Goal: Find specific fact: Find contact information

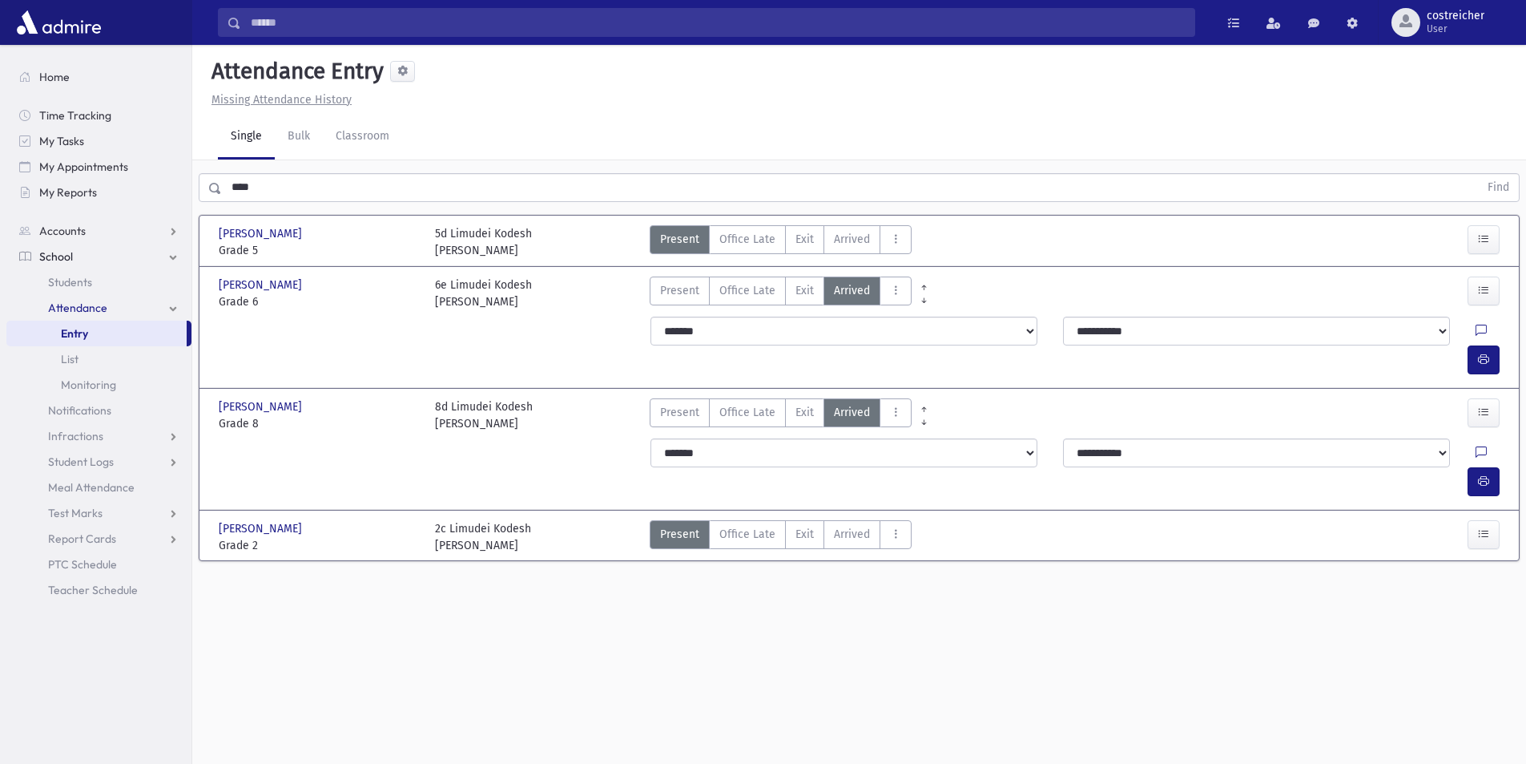
click at [288, 183] on input "****" at bounding box center [850, 187] width 1257 height 29
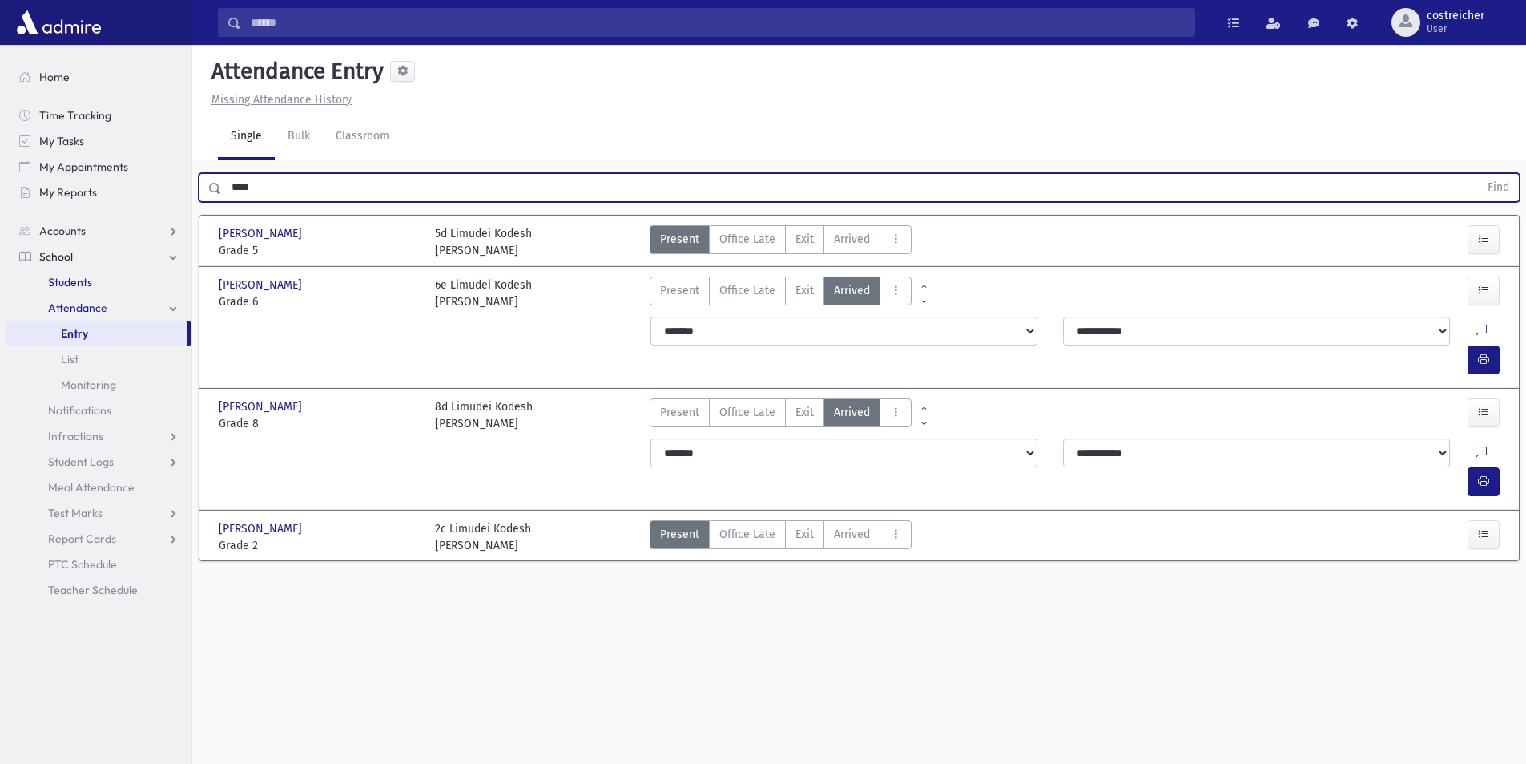
click at [66, 281] on span "Students" at bounding box center [70, 282] width 44 height 14
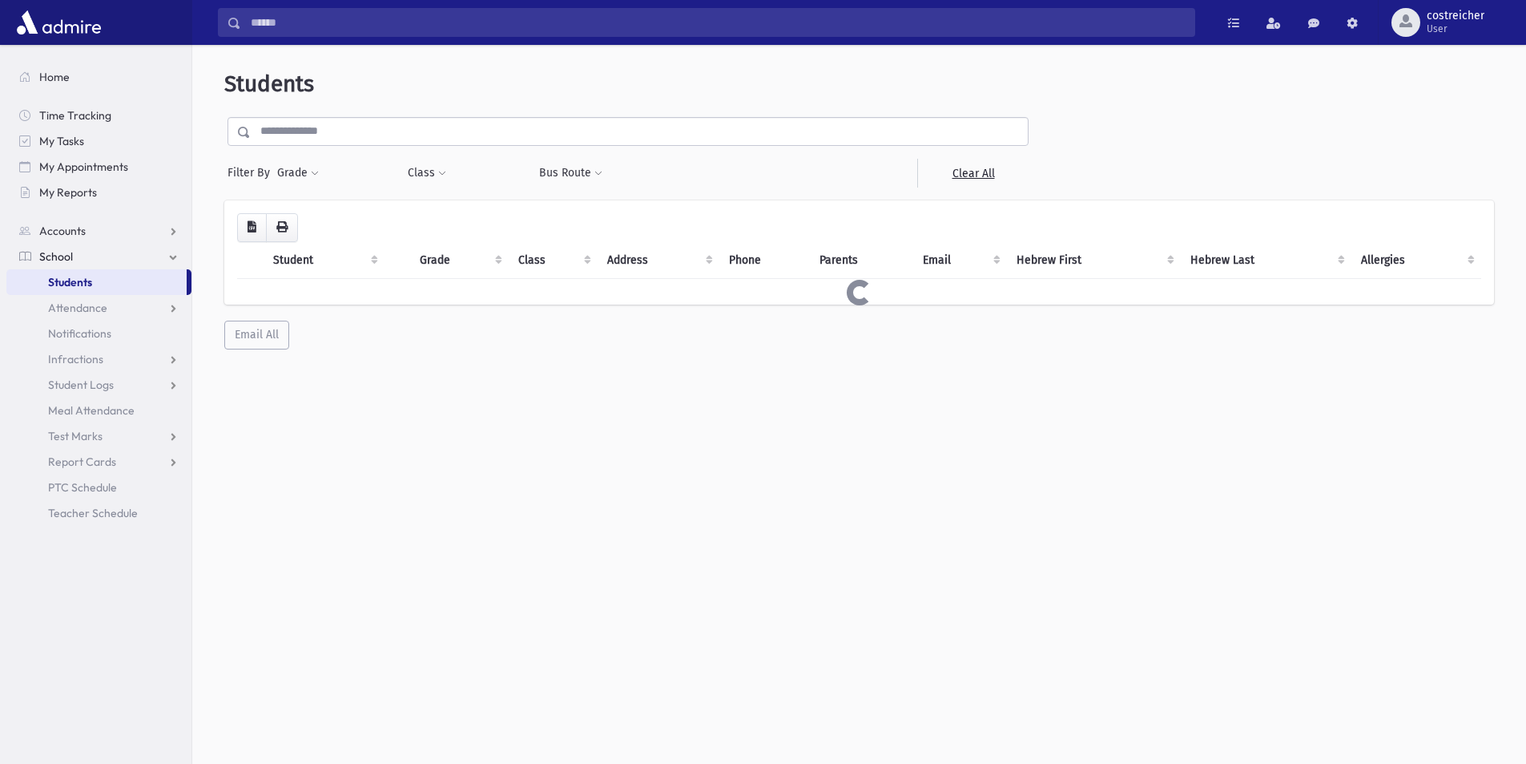
click at [310, 132] on input "text" at bounding box center [639, 131] width 777 height 29
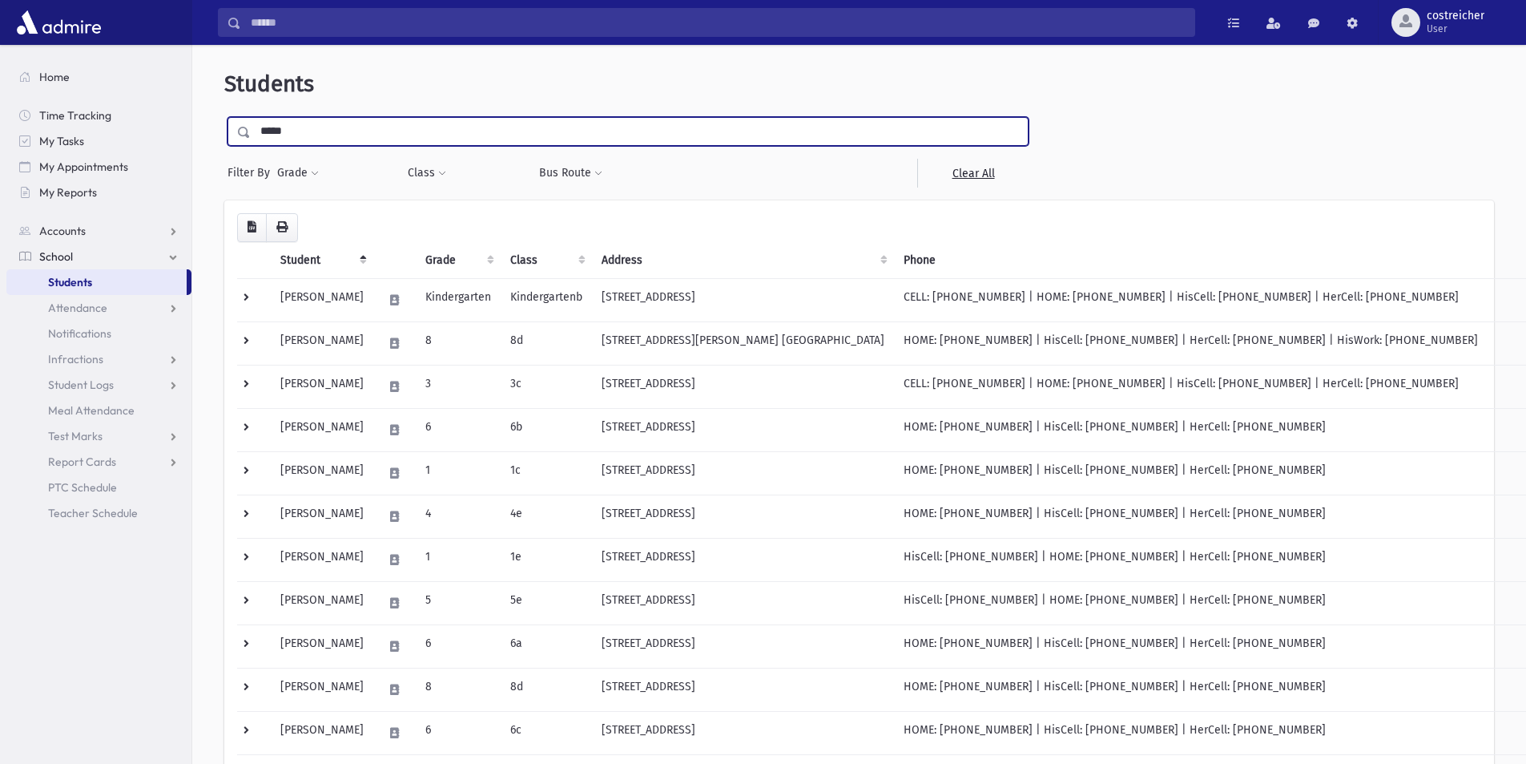
type input "*****"
click at [224, 117] on input "submit" at bounding box center [246, 128] width 45 height 22
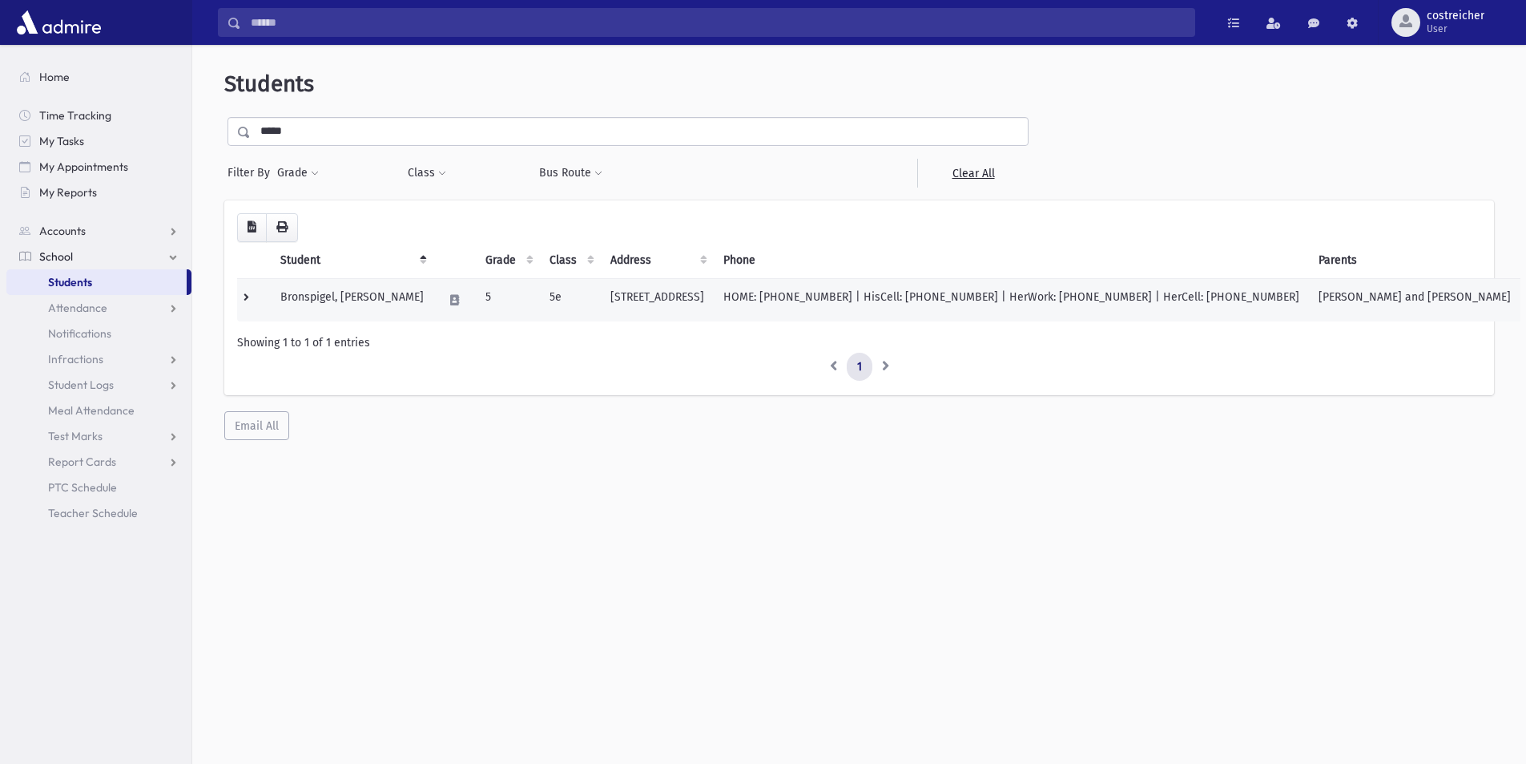
drag, startPoint x: 605, startPoint y: 294, endPoint x: 781, endPoint y: 300, distance: 176.4
click at [714, 300] on td "[STREET_ADDRESS]" at bounding box center [657, 299] width 113 height 43
copy td "[STREET_ADDRESS]"
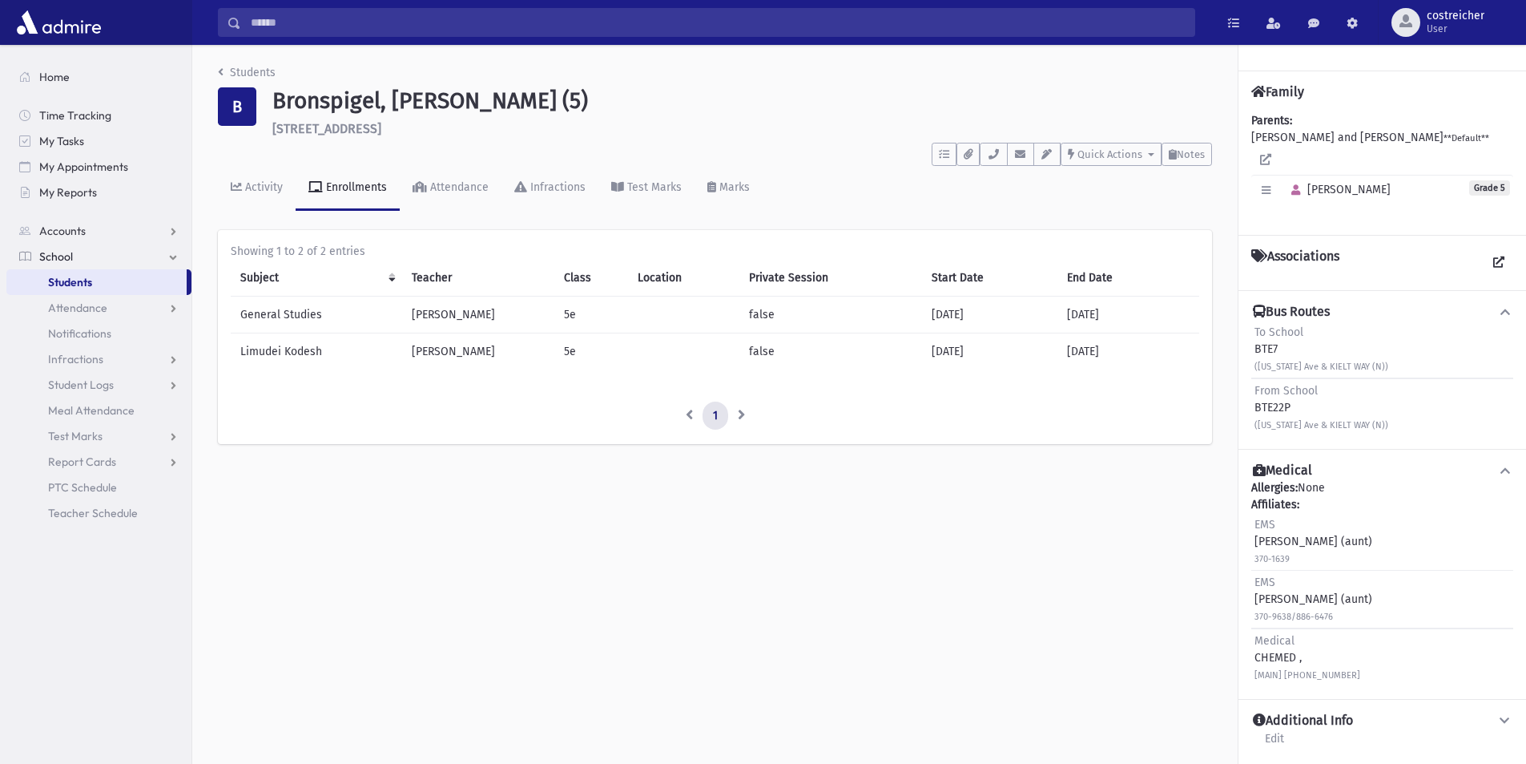
drag, startPoint x: 452, startPoint y: 130, endPoint x: 273, endPoint y: 133, distance: 178.7
click at [273, 133] on h6 "12 Kielt Way Lakewood" at bounding box center [742, 128] width 940 height 15
copy h6 "12 Kielt Way Lakewood"
click at [41, 260] on span "School" at bounding box center [56, 256] width 34 height 14
click at [66, 262] on span "School" at bounding box center [56, 256] width 34 height 14
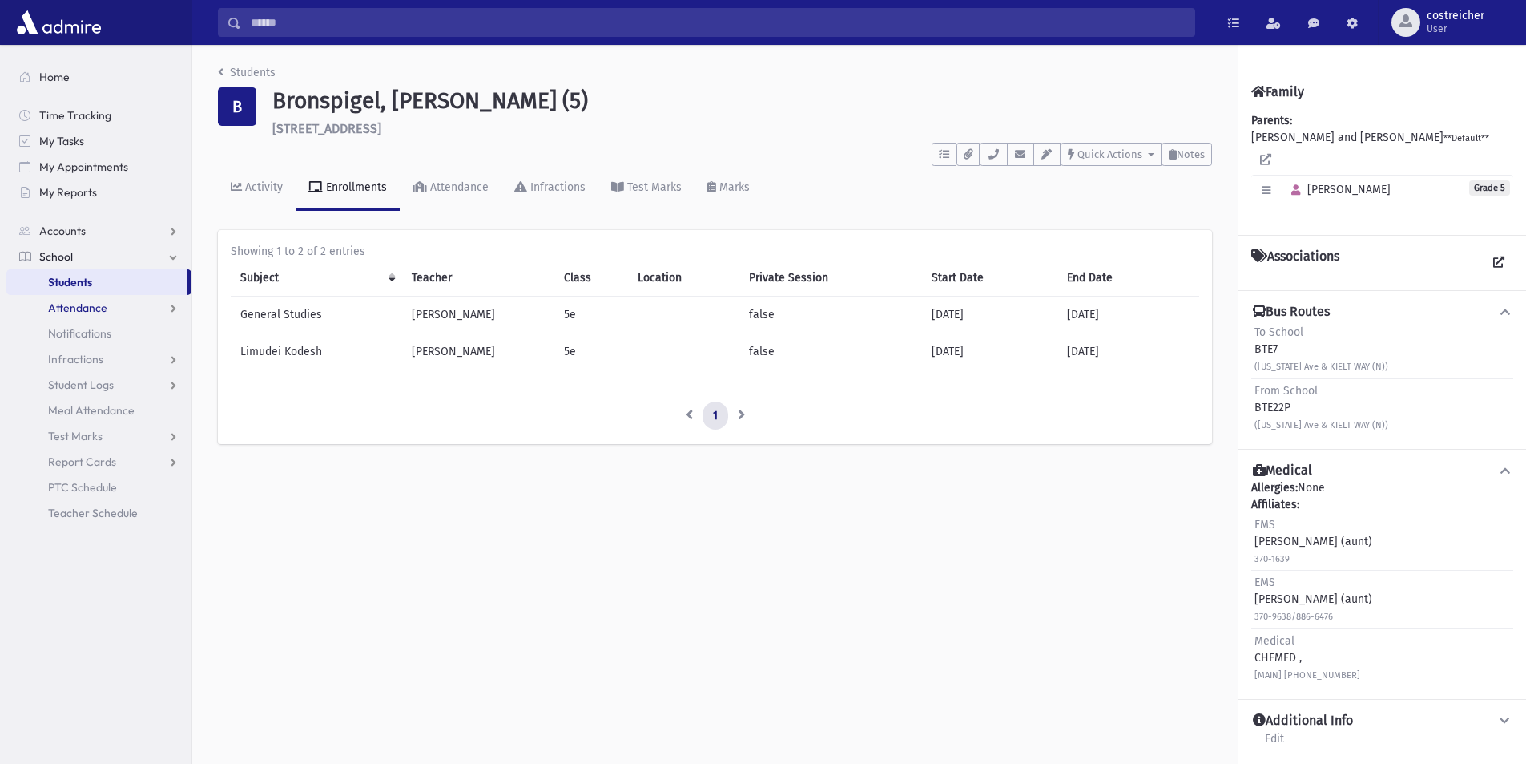
click at [88, 313] on span "Attendance" at bounding box center [77, 307] width 59 height 14
click at [83, 325] on link "Entry" at bounding box center [98, 334] width 185 height 26
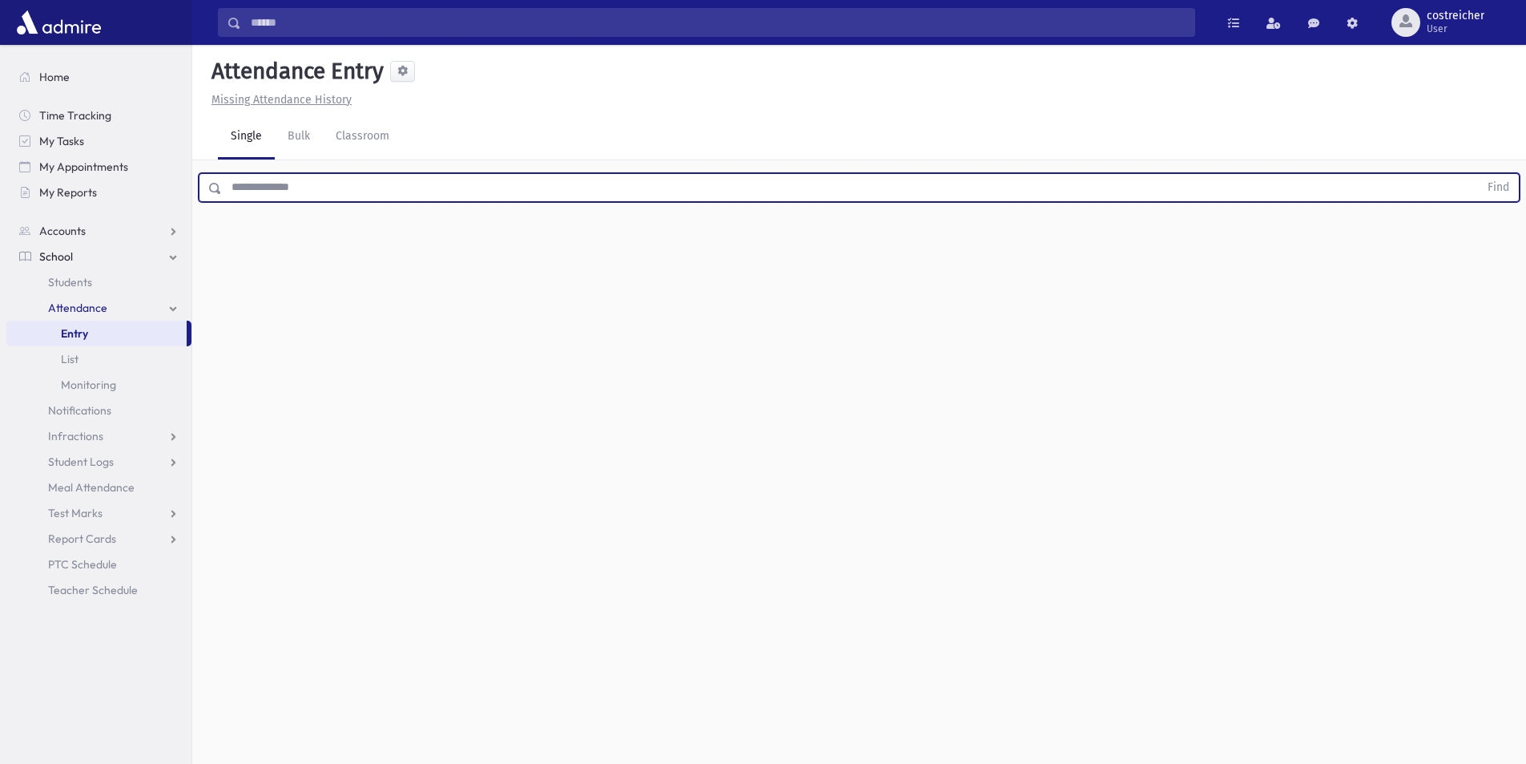
click at [243, 190] on input "text" at bounding box center [850, 187] width 1257 height 29
click at [1478, 174] on button "Find" at bounding box center [1498, 187] width 41 height 27
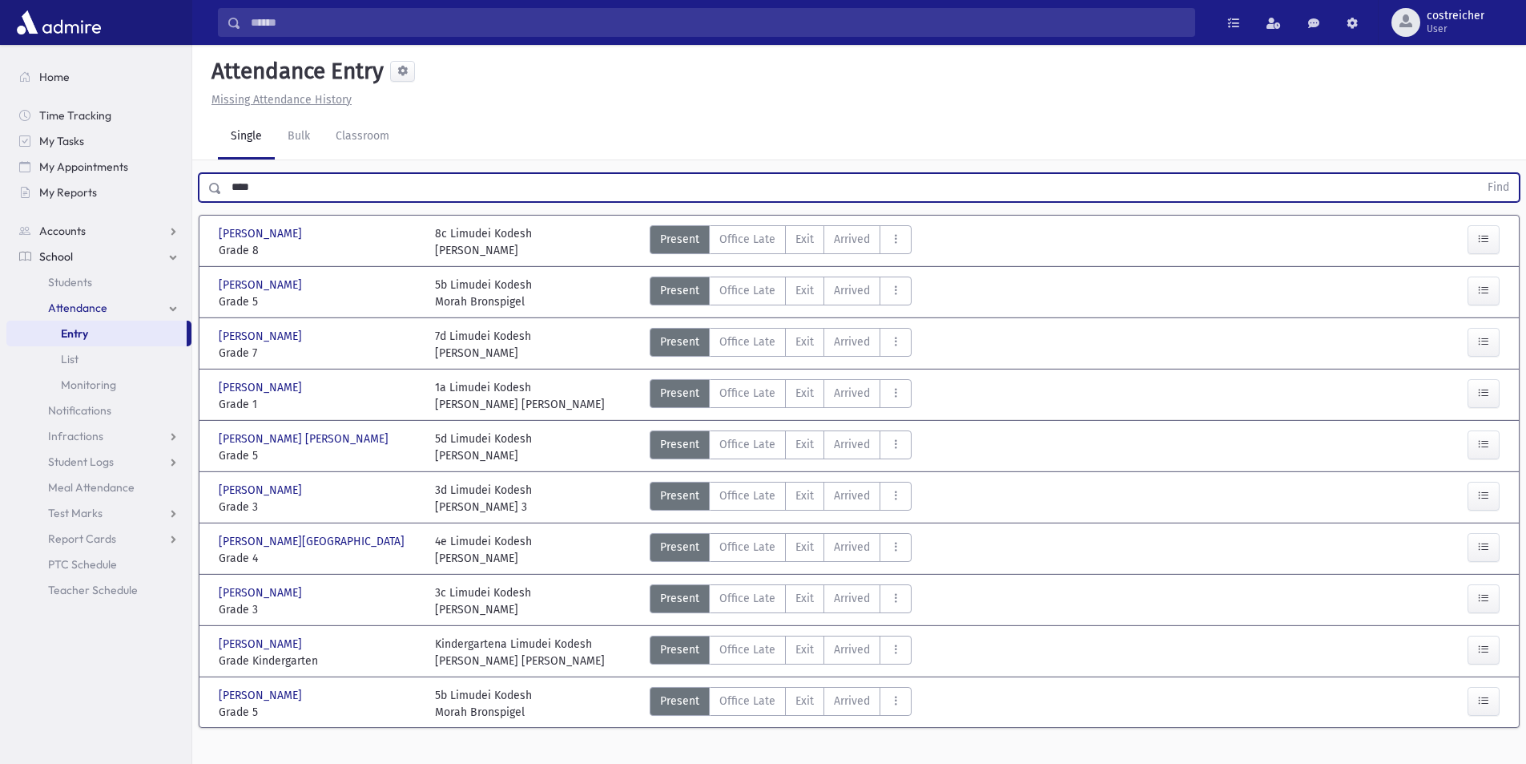
click at [302, 196] on input "****" at bounding box center [850, 187] width 1257 height 29
click at [1478, 174] on button "Find" at bounding box center [1498, 187] width 41 height 27
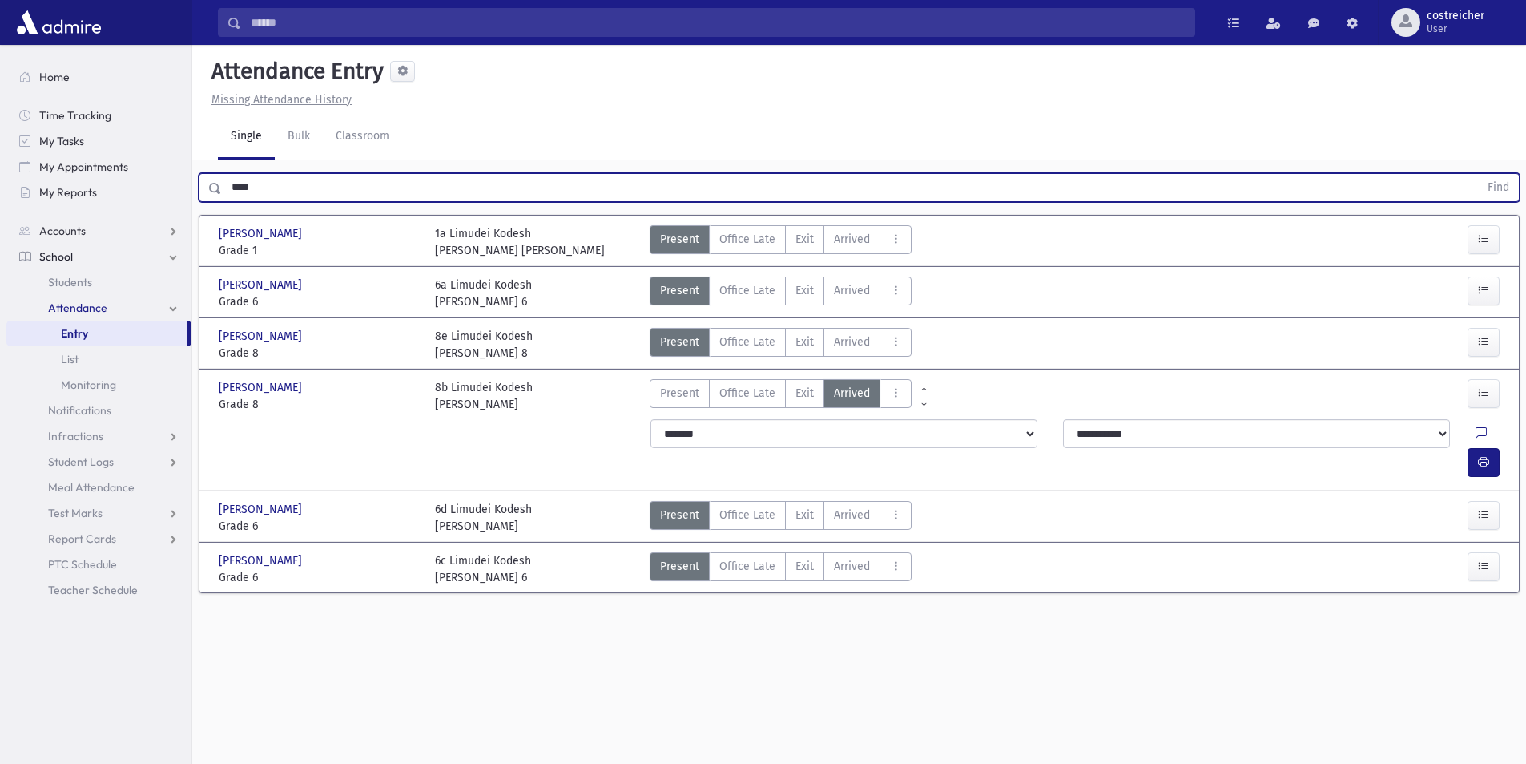
click at [284, 189] on input "****" at bounding box center [850, 187] width 1257 height 29
click at [283, 188] on input "****" at bounding box center [850, 187] width 1257 height 29
type input "****"
click at [1478, 174] on button "Find" at bounding box center [1498, 187] width 41 height 27
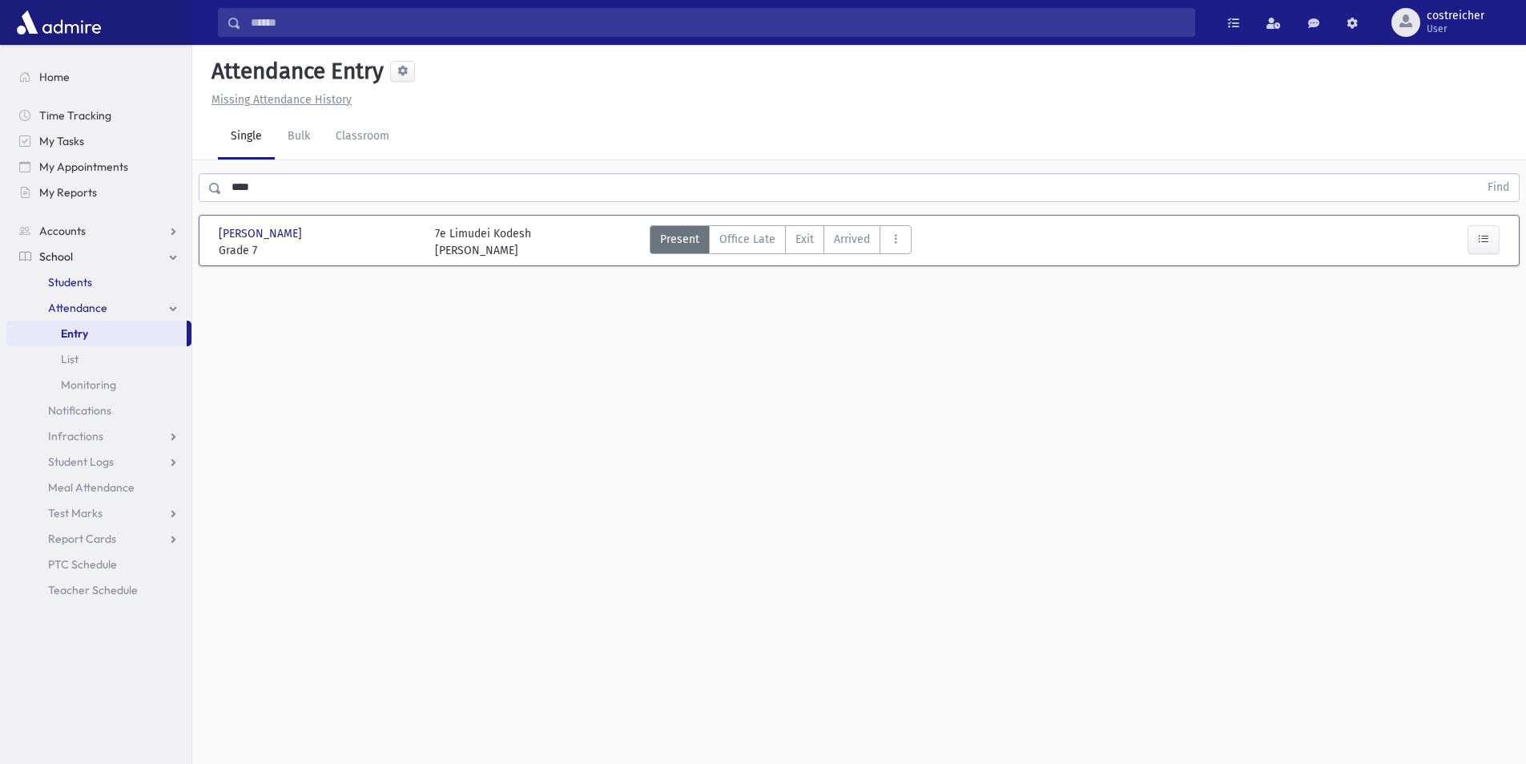
click at [95, 285] on link "Students" at bounding box center [98, 282] width 185 height 26
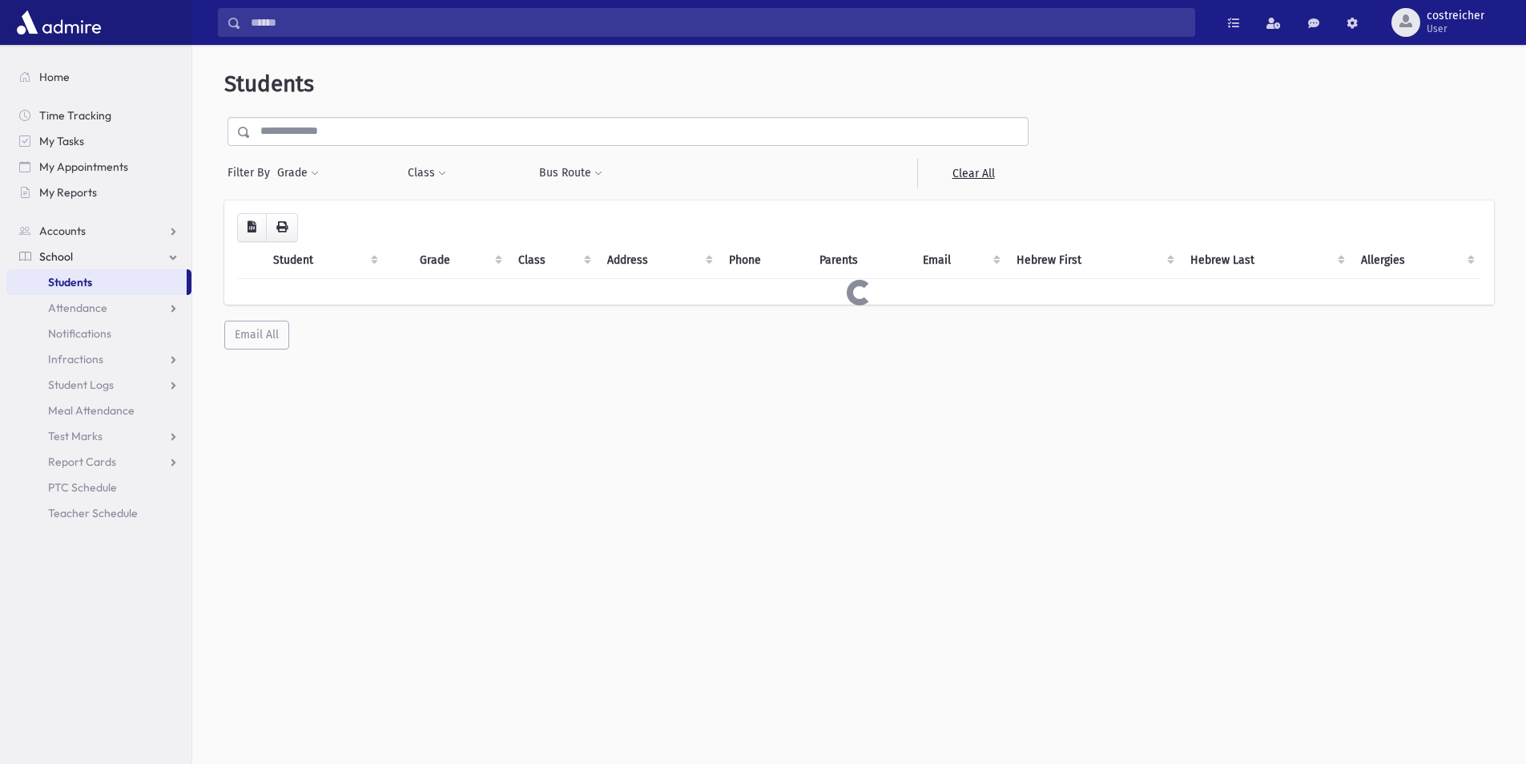
click at [280, 117] on input "text" at bounding box center [639, 131] width 777 height 29
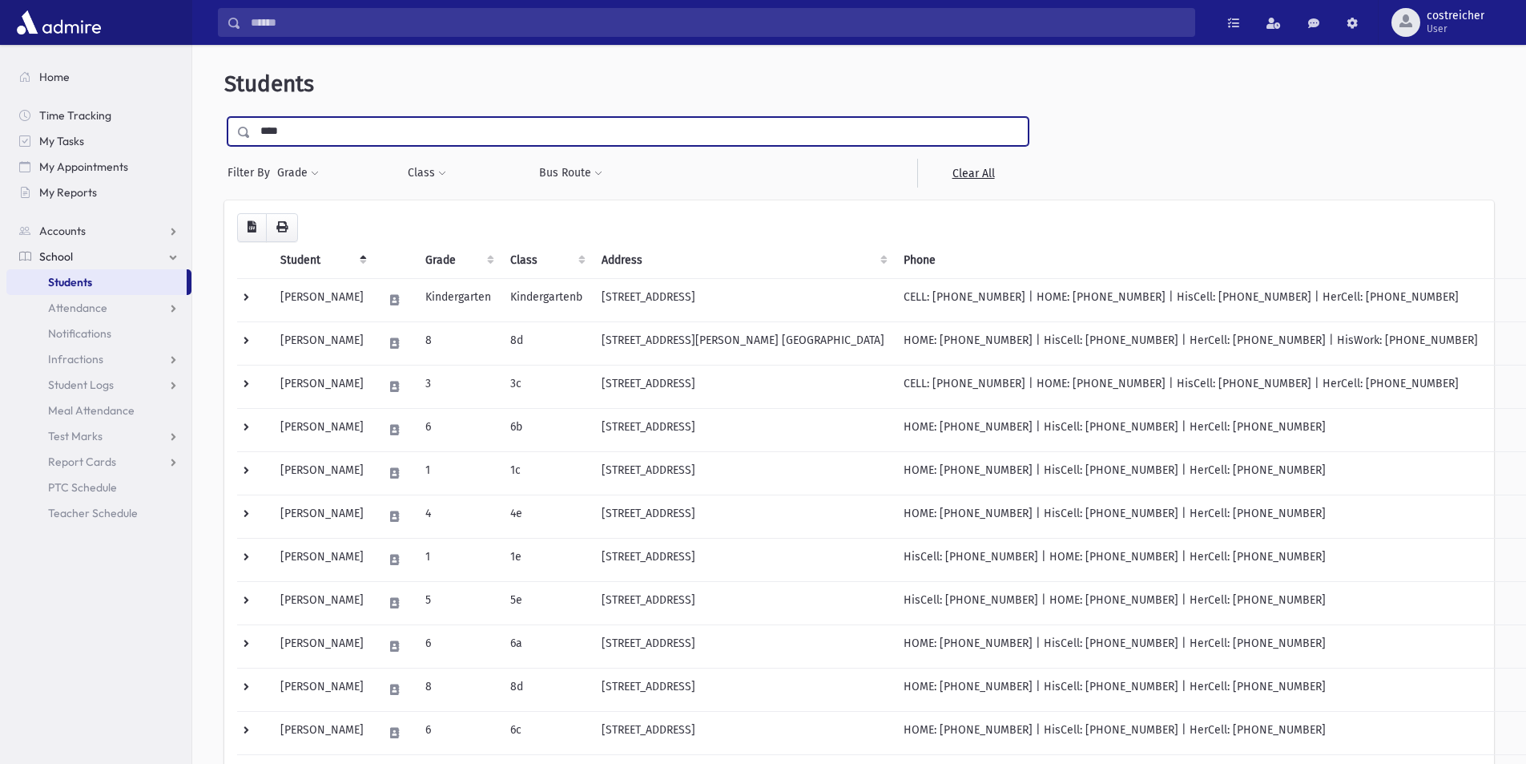
type input "****"
click at [224, 117] on input "submit" at bounding box center [246, 128] width 45 height 22
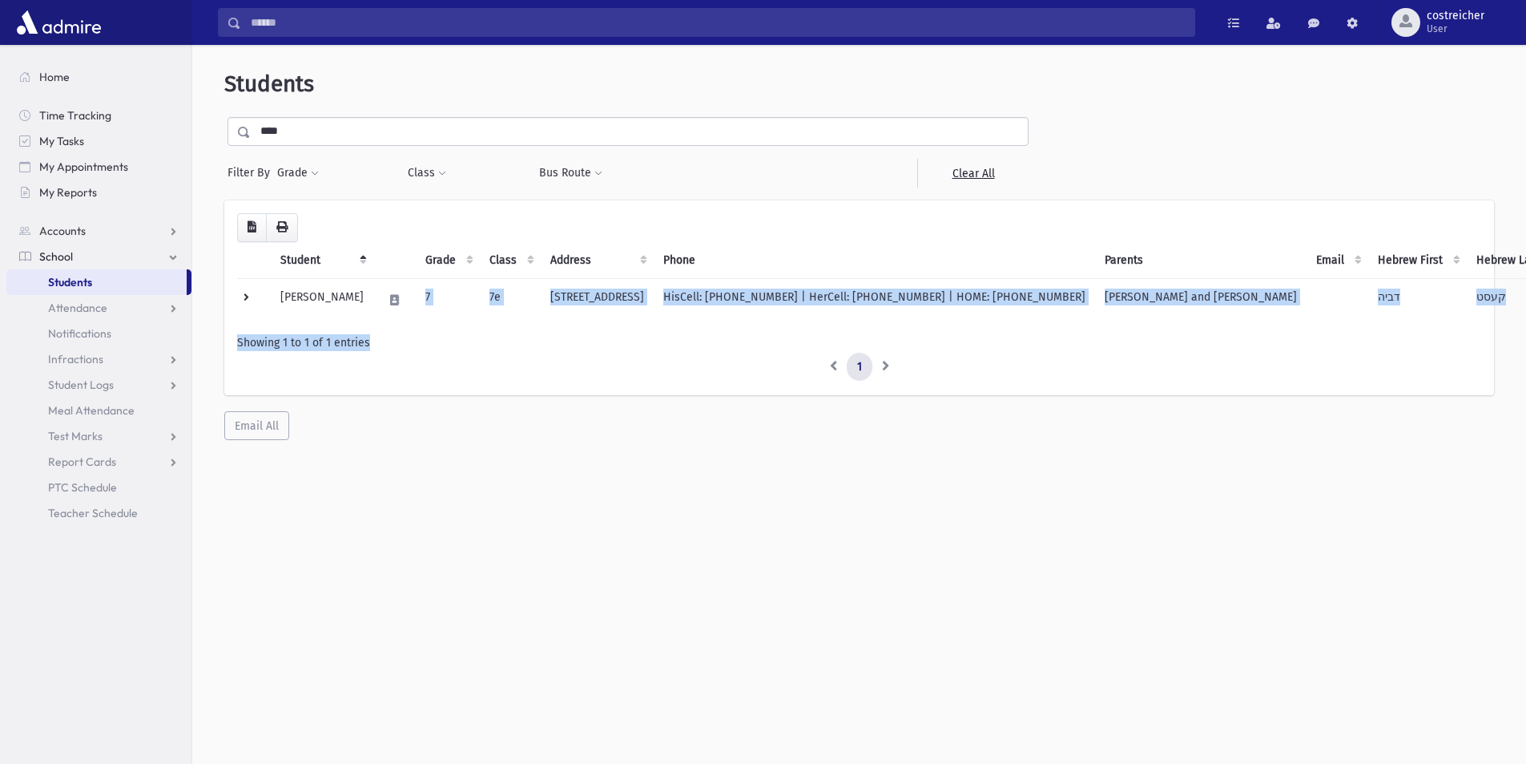
drag, startPoint x: 357, startPoint y: 296, endPoint x: 861, endPoint y: 341, distance: 506.0
click at [923, 340] on div "Loading... Student Grade Class Address Phone Parents Email Hebrew First Hebrew …" at bounding box center [859, 297] width 1244 height 168
click at [759, 344] on div "Showing 1 to 1 of 1 entries" at bounding box center [859, 342] width 1244 height 17
drag, startPoint x: 736, startPoint y: 313, endPoint x: 750, endPoint y: 373, distance: 60.8
click at [744, 369] on div "Loading... Student Grade Class Address Phone Parents Email Hebrew First Hebrew …" at bounding box center [859, 297] width 1244 height 168
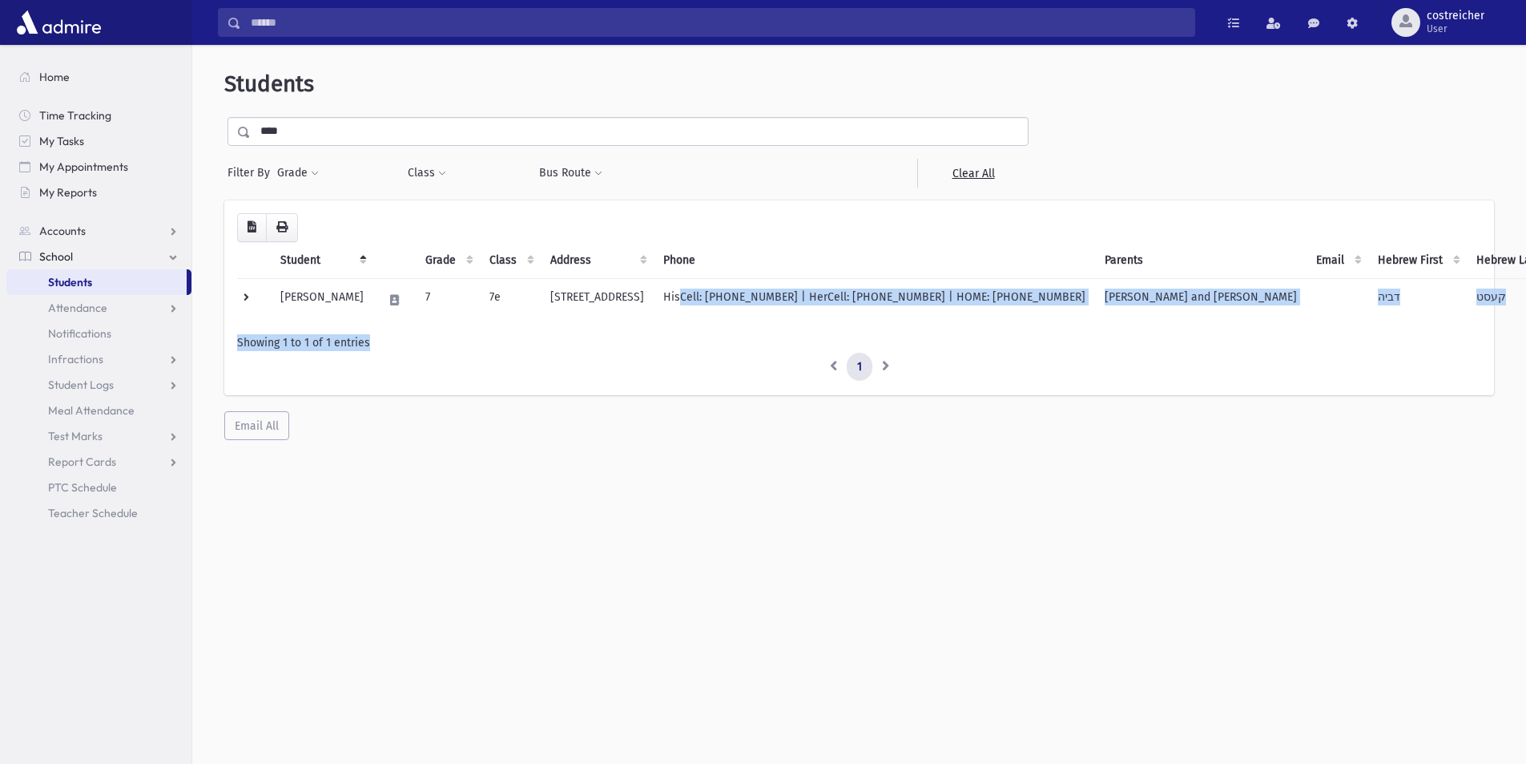
click at [754, 377] on ul "1" at bounding box center [859, 367] width 1244 height 29
drag, startPoint x: 970, startPoint y: 318, endPoint x: 776, endPoint y: 312, distance: 194.0
click at [776, 312] on td "HisCell: [PHONE_NUMBER] | HerCell: [PHONE_NUMBER] | HOME: [PHONE_NUMBER]" at bounding box center [874, 299] width 441 height 43
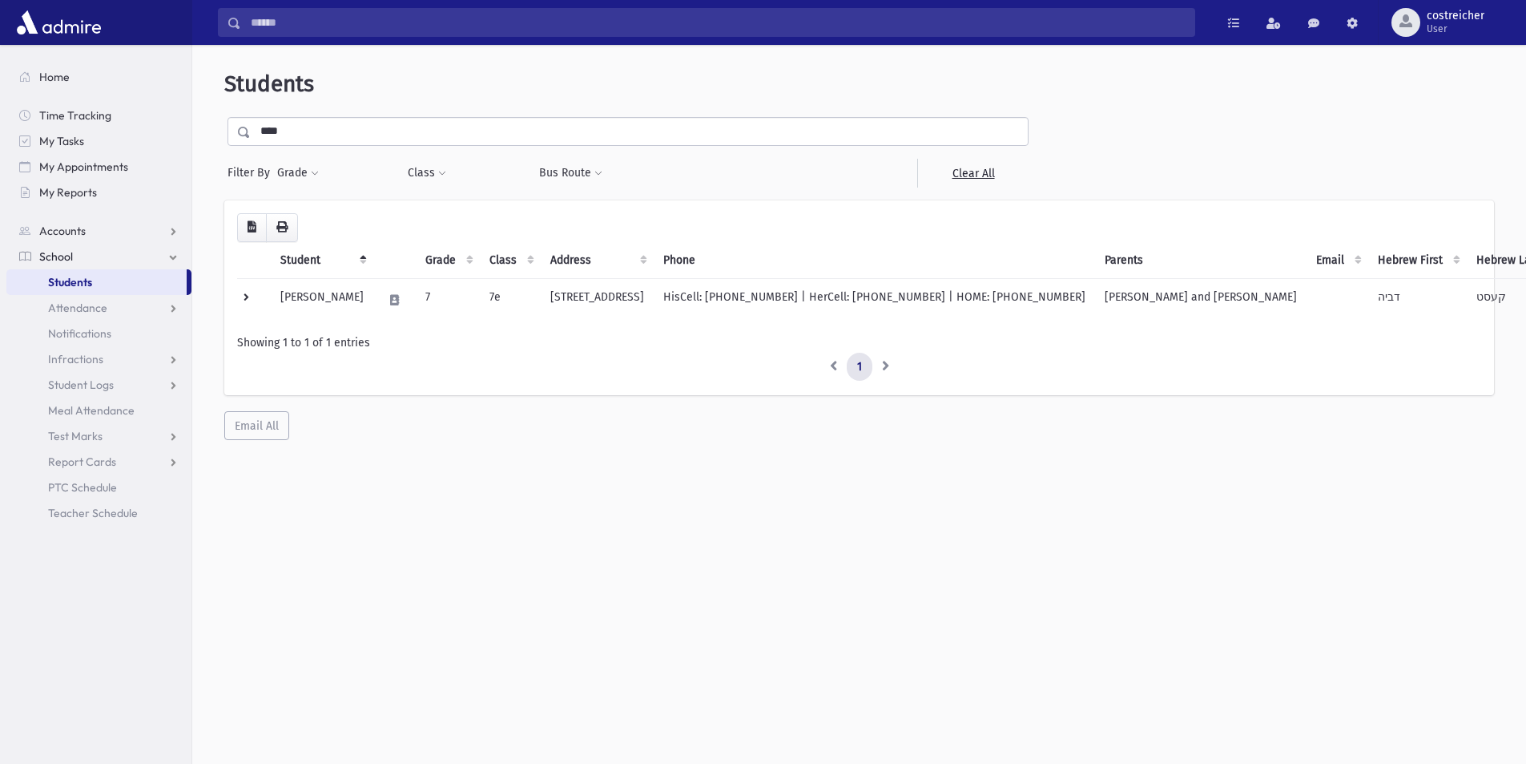
click at [738, 353] on ul "1" at bounding box center [859, 367] width 1244 height 29
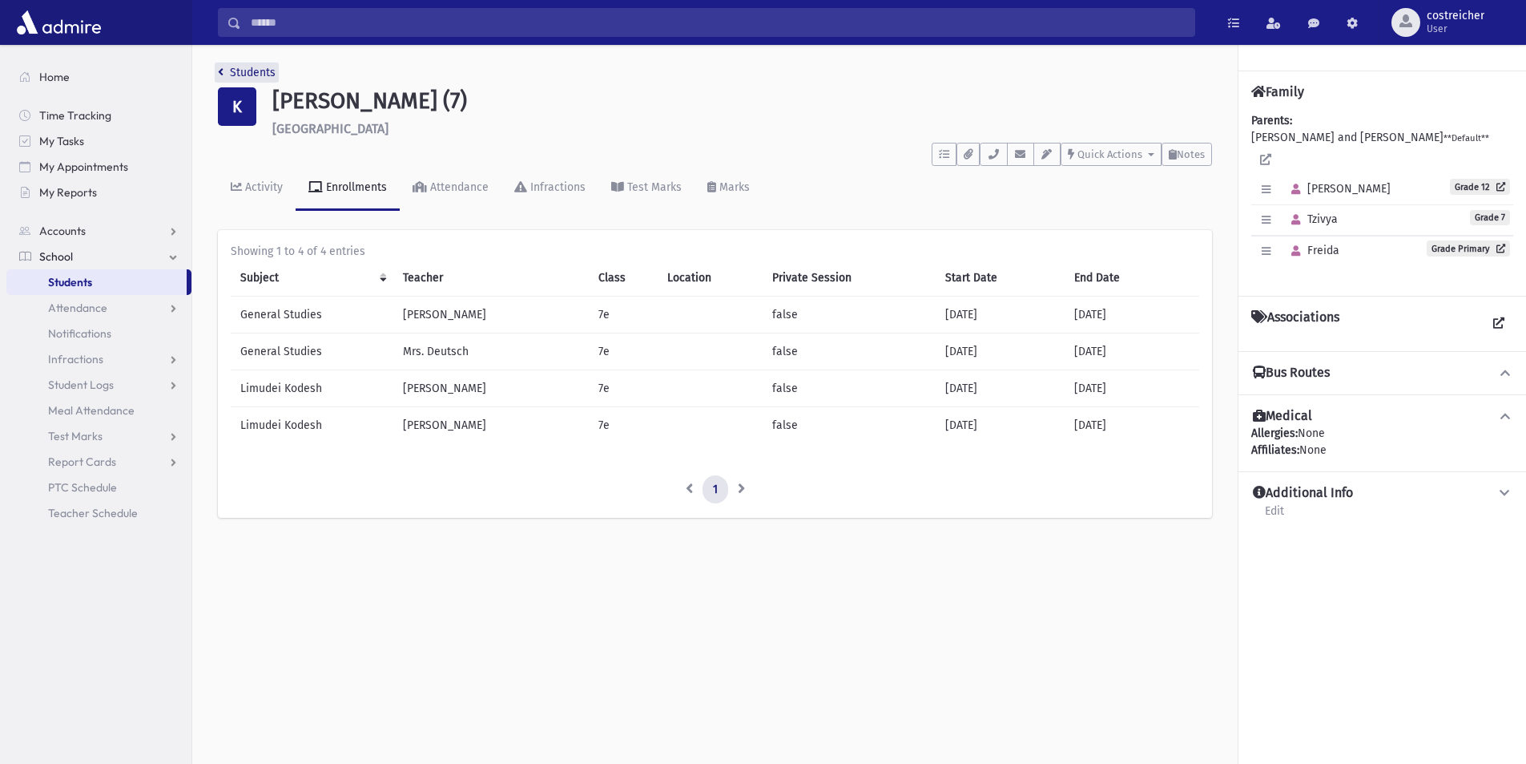
click at [244, 71] on link "Students" at bounding box center [247, 73] width 58 height 14
